Goal: Information Seeking & Learning: Check status

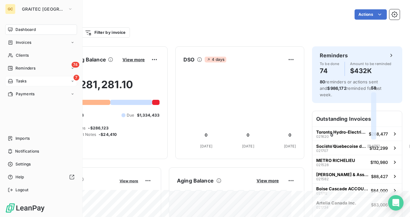
click at [18, 84] on span "Tasks" at bounding box center [21, 81] width 11 height 6
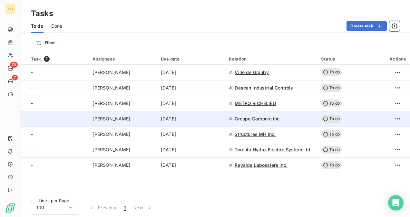
click at [125, 112] on td "[PERSON_NAME]" at bounding box center [123, 118] width 68 height 15
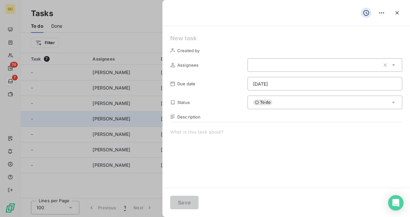
type input "[DATE]"
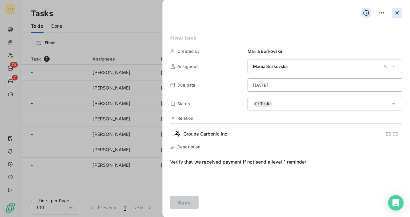
click at [394, 14] on button "button" at bounding box center [397, 13] width 10 height 10
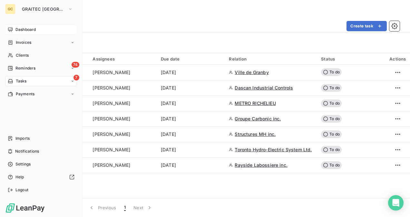
click at [25, 28] on span "Dashboard" at bounding box center [25, 30] width 20 height 6
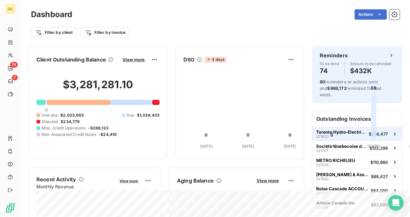
click at [358, 130] on span "Toronto Hydro-Electric System Ltd." at bounding box center [342, 132] width 50 height 5
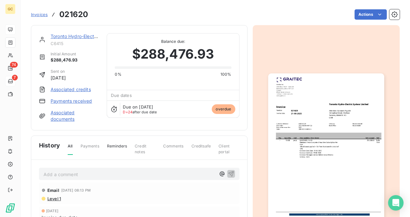
click at [60, 35] on link "Toronto Hydro-Electric System Ltd." at bounding box center [89, 36] width 76 height 5
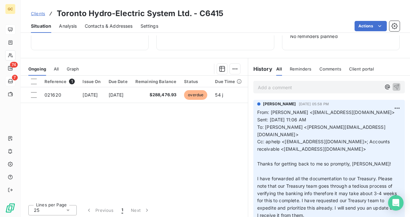
scroll to position [97, 0]
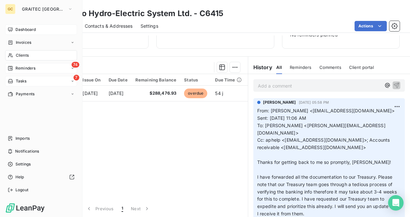
click at [24, 65] on div "74 Reminders" at bounding box center [41, 68] width 72 height 10
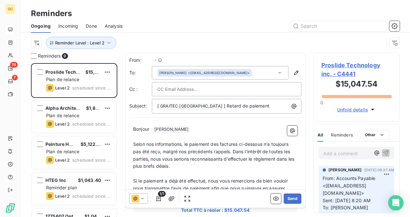
scroll to position [149, 81]
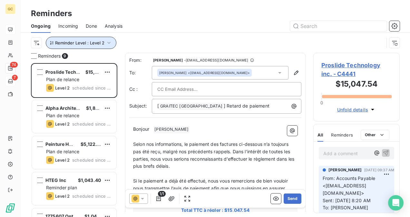
click at [106, 44] on icon "button" at bounding box center [109, 43] width 6 height 6
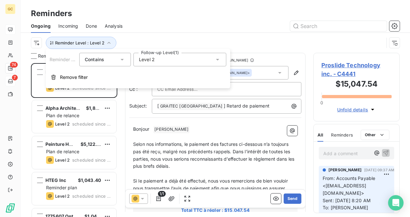
click at [170, 65] on div "Level 2" at bounding box center [180, 60] width 93 height 14
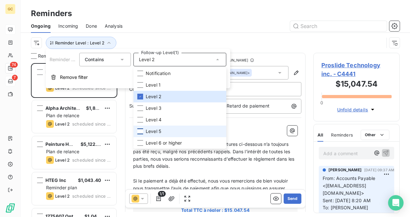
click at [137, 132] on div at bounding box center [140, 132] width 6 height 6
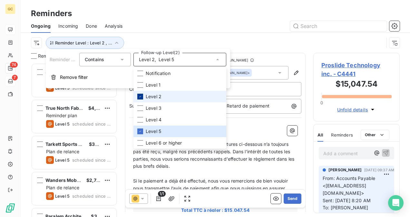
click at [141, 97] on icon at bounding box center [140, 97] width 4 height 4
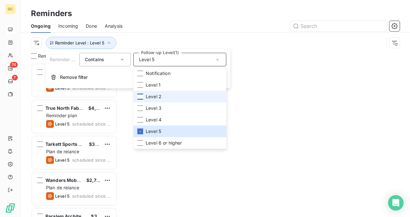
scroll to position [149, 81]
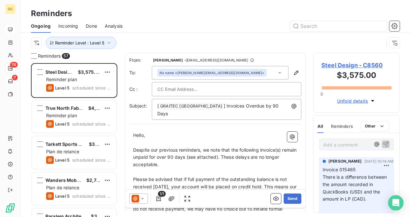
click at [136, 26] on div at bounding box center [265, 26] width 270 height 10
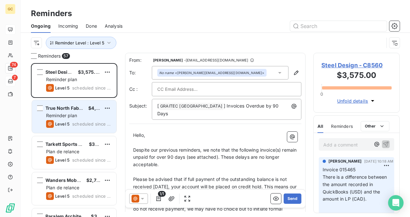
click at [75, 111] on div "True North Fabrication Limited" at bounding box center [64, 108] width 38 height 6
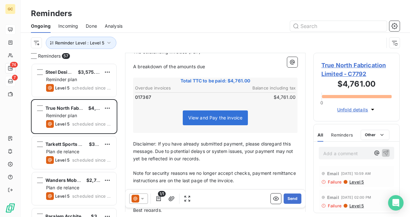
scroll to position [237, 0]
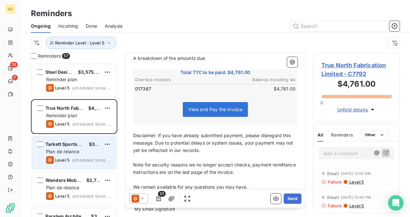
click at [81, 147] on span "Tarkett Sports Canada inc." at bounding box center [75, 144] width 60 height 5
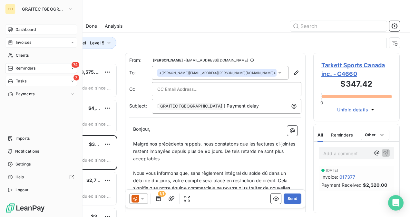
click at [22, 45] on span "Invoices" at bounding box center [23, 43] width 15 height 6
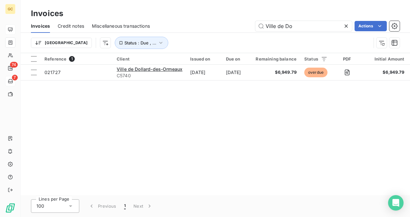
click at [345, 27] on icon at bounding box center [346, 26] width 6 height 6
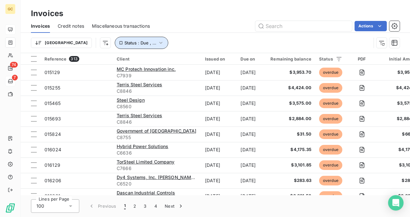
click at [158, 44] on icon "button" at bounding box center [161, 43] width 6 height 6
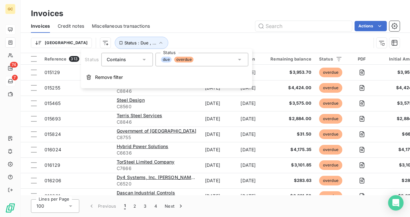
click at [237, 60] on icon at bounding box center [239, 59] width 6 height 6
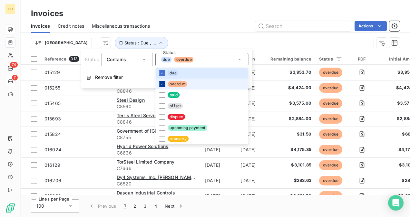
click at [161, 85] on icon at bounding box center [162, 84] width 2 height 1
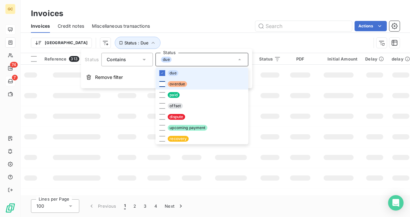
click at [159, 72] on li "due" at bounding box center [202, 73] width 93 height 11
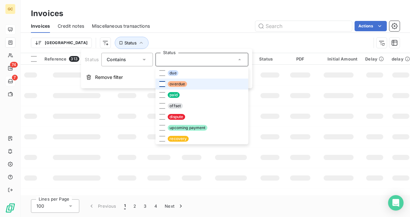
click at [161, 85] on div at bounding box center [162, 84] width 6 height 6
click at [161, 85] on icon at bounding box center [162, 84] width 4 height 4
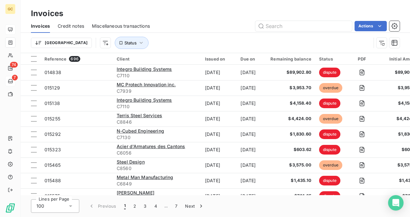
click at [187, 21] on div "Actions" at bounding box center [279, 26] width 242 height 10
click at [125, 41] on span "Status" at bounding box center [131, 42] width 12 height 5
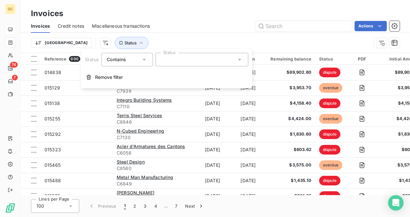
click at [206, 26] on div "Actions" at bounding box center [279, 26] width 242 height 10
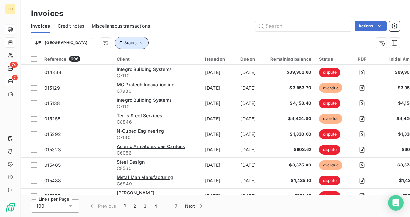
click at [138, 43] on icon "button" at bounding box center [141, 43] width 6 height 6
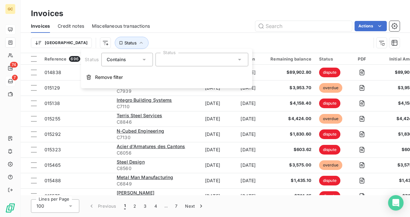
click at [136, 57] on div "Contains is" at bounding box center [124, 59] width 34 height 9
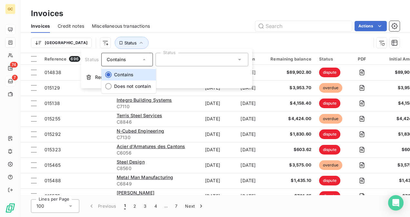
click at [136, 57] on div "Contains" at bounding box center [124, 59] width 34 height 9
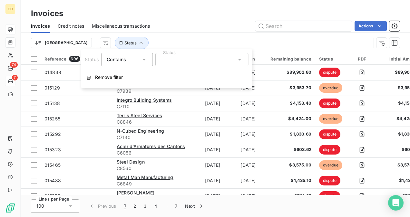
click at [223, 63] on div at bounding box center [202, 60] width 93 height 14
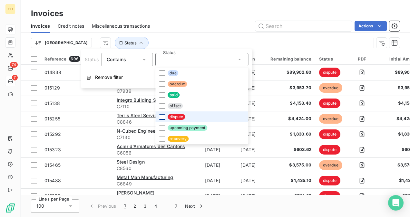
click at [161, 117] on div at bounding box center [162, 117] width 6 height 6
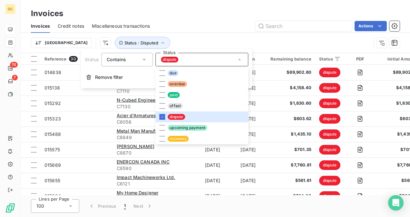
click at [190, 25] on div "Actions" at bounding box center [279, 26] width 242 height 10
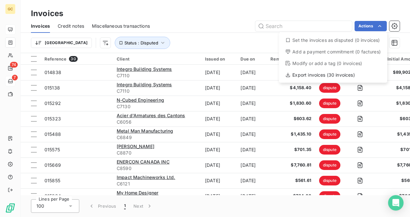
click at [346, 8] on html "GC 74 7 Invoices Invoices Credit notes Miscellaneous transactions Actions Set t…" at bounding box center [205, 108] width 410 height 217
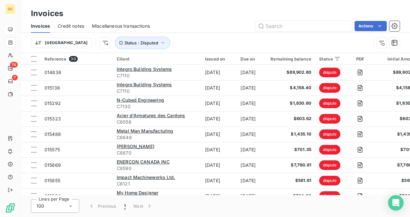
click at [293, 196] on div "Lines per Page 100 Previous 1 Next" at bounding box center [216, 207] width 390 height 22
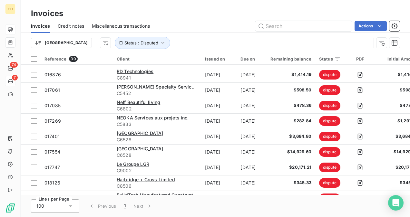
scroll to position [337, 0]
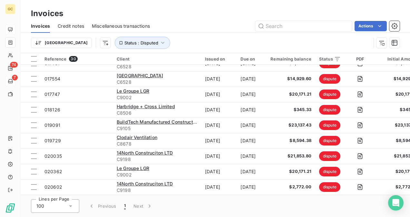
click at [202, 10] on div "Invoices" at bounding box center [216, 14] width 390 height 12
click at [160, 45] on icon "button" at bounding box center [163, 43] width 6 height 6
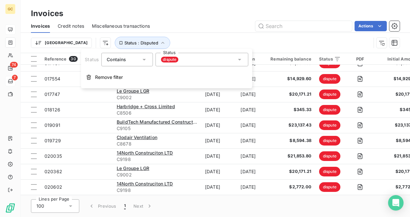
click at [192, 59] on div "dispute" at bounding box center [202, 60] width 93 height 14
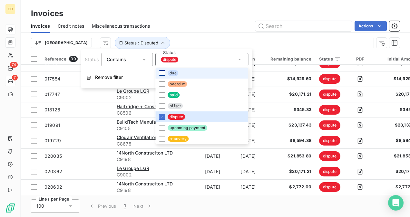
click at [162, 76] on div at bounding box center [162, 73] width 6 height 6
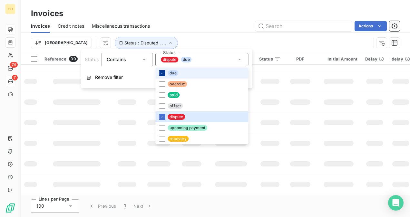
scroll to position [182, 0]
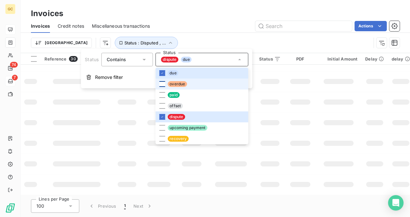
click at [164, 86] on div at bounding box center [162, 84] width 6 height 6
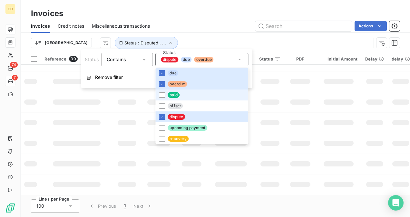
click at [163, 91] on li "paid" at bounding box center [202, 95] width 93 height 11
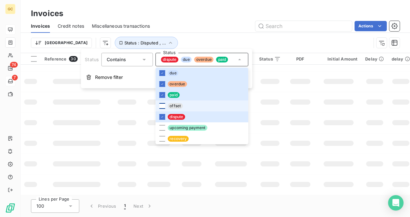
click at [161, 107] on div at bounding box center [162, 106] width 6 height 6
click at [162, 131] on li "upcoming payment" at bounding box center [202, 128] width 93 height 11
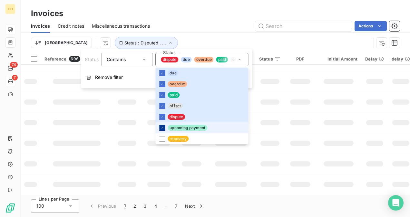
click at [162, 128] on icon at bounding box center [162, 128] width 4 height 4
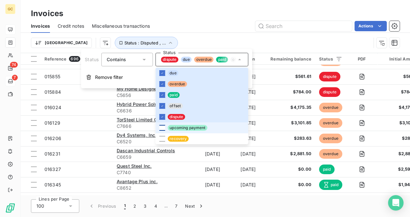
scroll to position [337, 0]
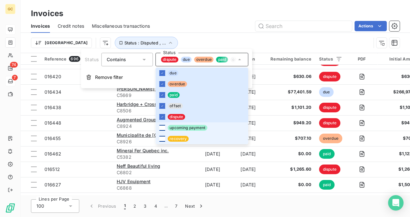
click at [162, 138] on div at bounding box center [162, 139] width 6 height 6
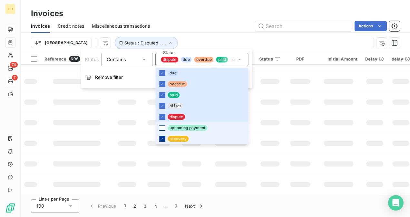
scroll to position [182, 0]
click at [161, 129] on div at bounding box center [162, 128] width 6 height 6
click at [161, 129] on icon at bounding box center [162, 128] width 4 height 4
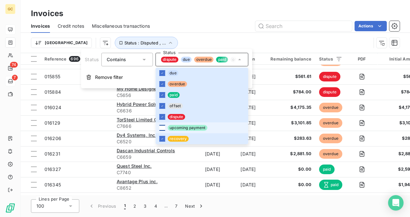
scroll to position [337, 0]
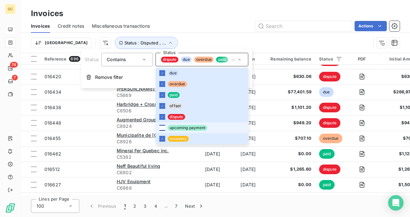
click at [161, 129] on div at bounding box center [162, 128] width 6 height 6
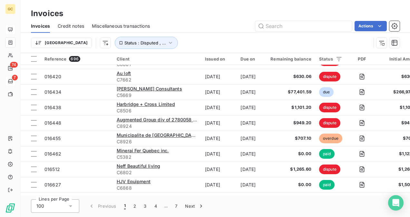
click at [195, 19] on div "Invoices Credit notes Miscellaneous transactions Actions" at bounding box center [216, 26] width 390 height 14
click at [167, 43] on icon "button" at bounding box center [170, 43] width 6 height 6
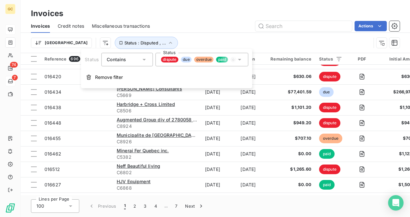
click at [240, 58] on icon at bounding box center [239, 59] width 6 height 6
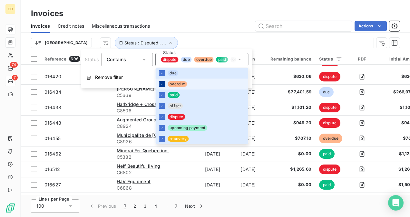
click at [163, 83] on icon at bounding box center [162, 84] width 4 height 4
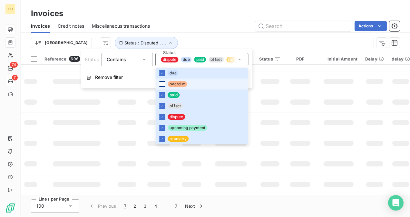
scroll to position [182, 0]
click at [162, 75] on icon at bounding box center [162, 73] width 4 height 4
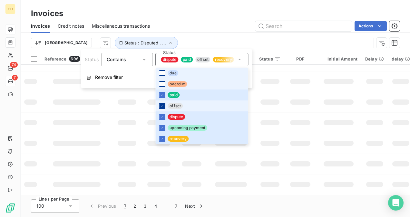
click at [163, 107] on icon at bounding box center [162, 106] width 4 height 4
click at [165, 126] on div at bounding box center [162, 128] width 6 height 6
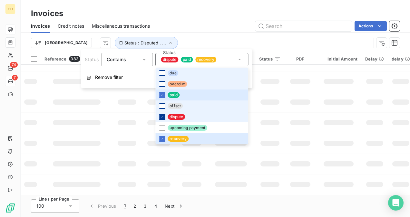
click at [163, 118] on icon at bounding box center [162, 117] width 4 height 4
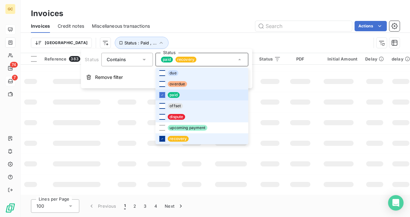
click at [160, 141] on icon at bounding box center [162, 139] width 4 height 4
click at [222, 17] on div "Invoices" at bounding box center [216, 14] width 390 height 12
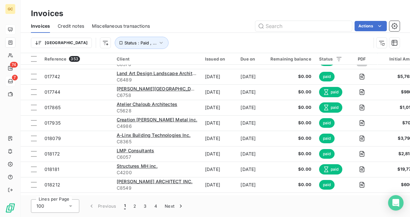
scroll to position [337, 0]
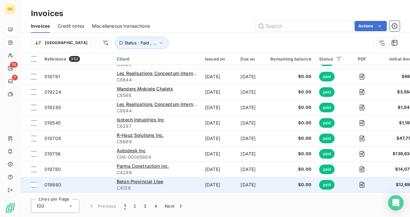
click at [285, 192] on td "$0.00" at bounding box center [291, 184] width 49 height 15
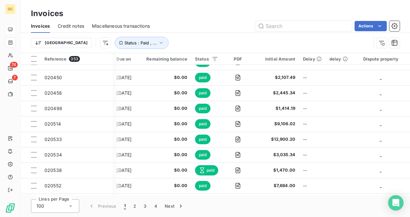
scroll to position [641, 134]
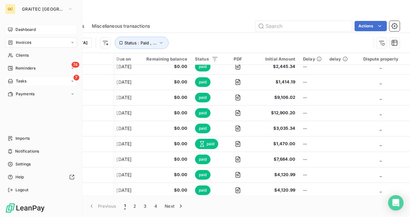
click at [22, 27] on span "Dashboard" at bounding box center [25, 30] width 20 height 6
